Goal: Information Seeking & Learning: Learn about a topic

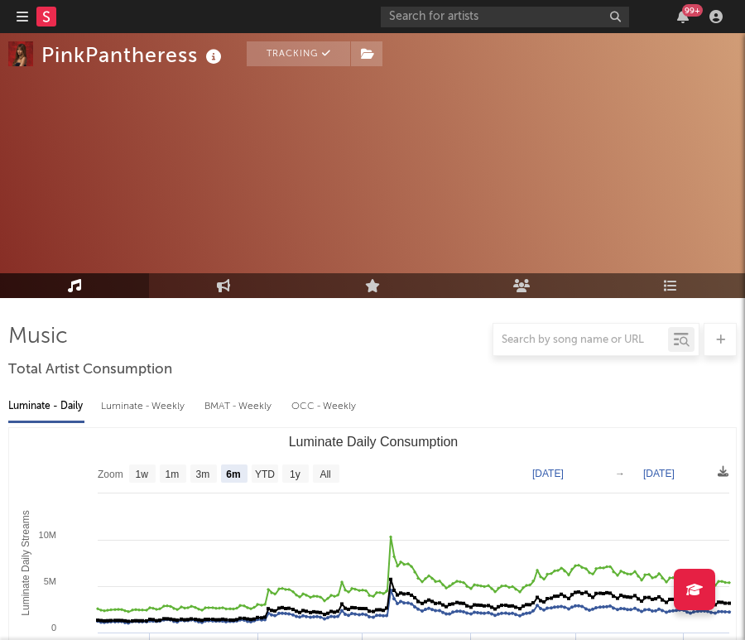
select select "6m"
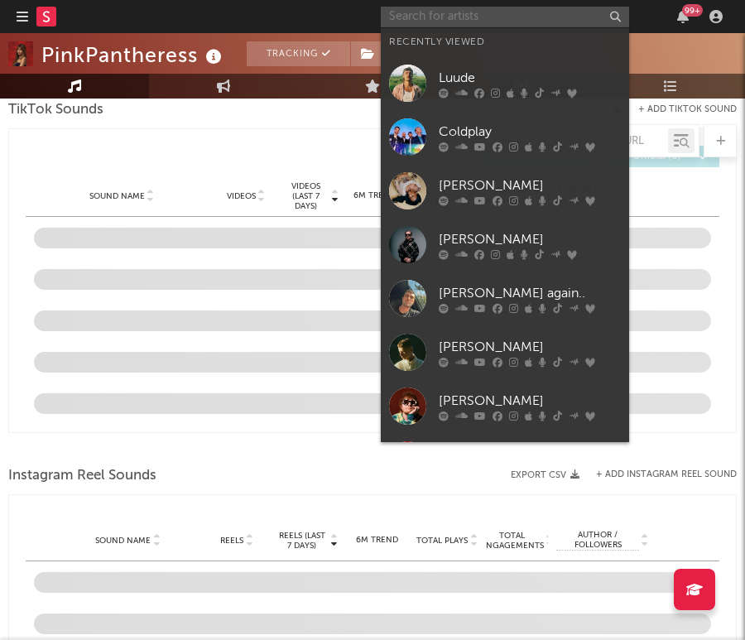
click at [431, 17] on input "text" at bounding box center [505, 17] width 248 height 21
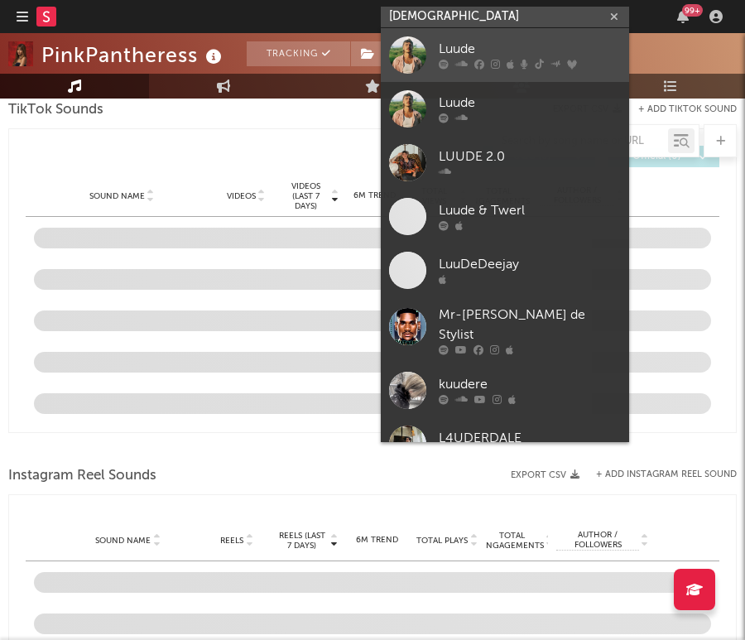
type input "[DEMOGRAPHIC_DATA]"
click at [517, 54] on div "Luude" at bounding box center [530, 50] width 182 height 20
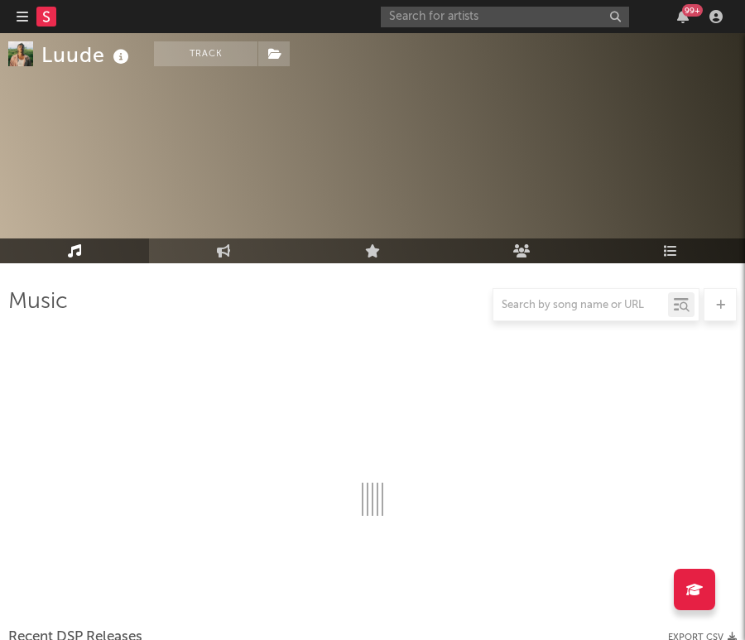
scroll to position [1200, 0]
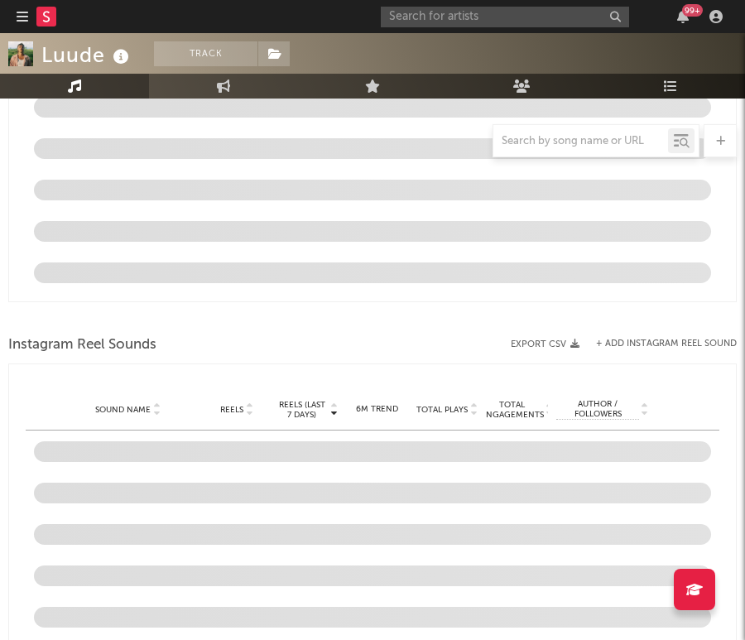
select select "6m"
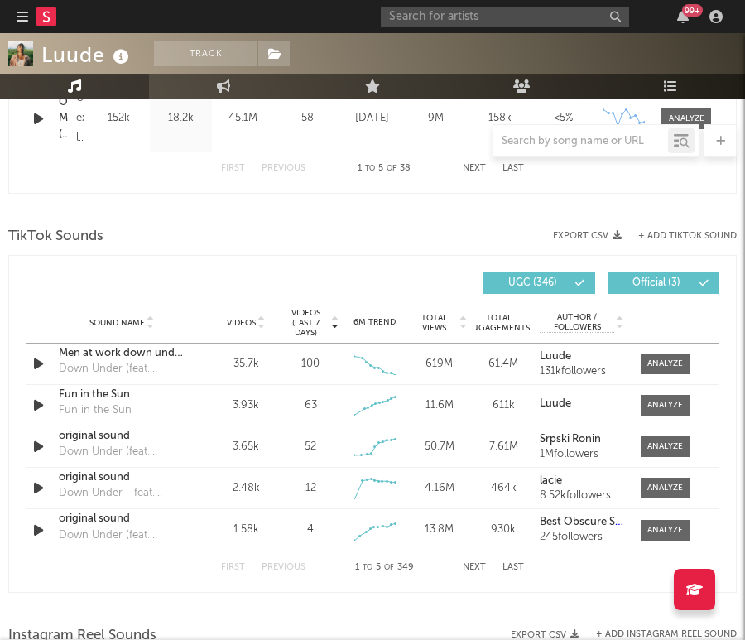
scroll to position [1122, 0]
